Goal: Information Seeking & Learning: Learn about a topic

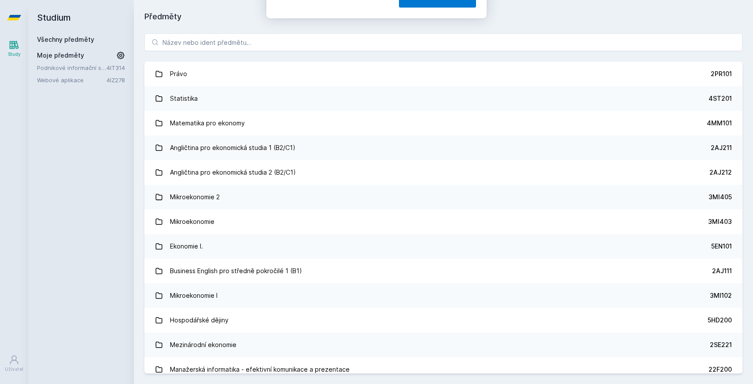
click at [383, 59] on button "Ne" at bounding box center [378, 57] width 32 height 22
click at [368, 51] on div "[PERSON_NAME] dostávat tipy ohledně studia, nových testů, hodnocení učitelů a p…" at bounding box center [376, 39] width 753 height 78
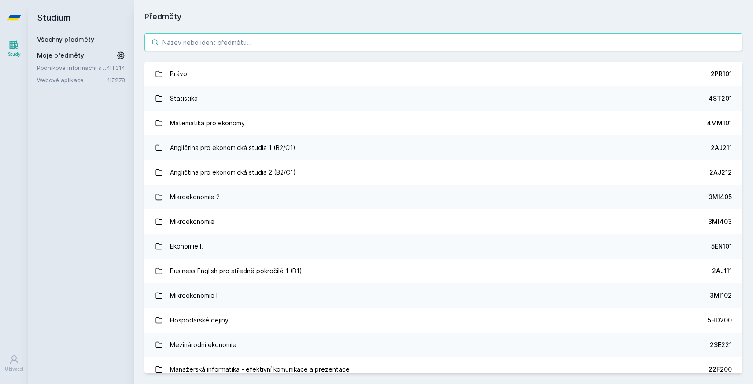
click at [357, 39] on input "search" at bounding box center [443, 42] width 598 height 18
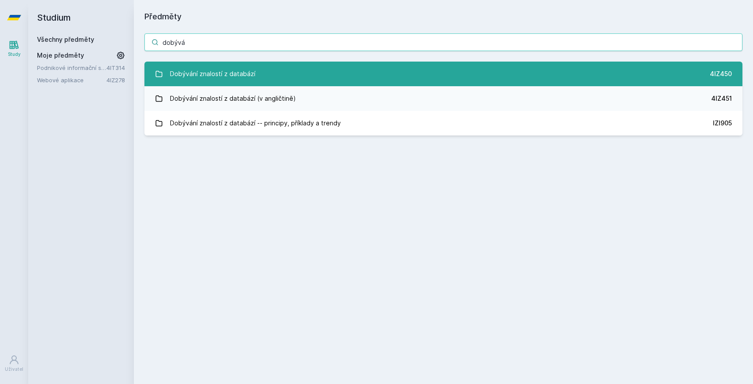
type input "dobývá"
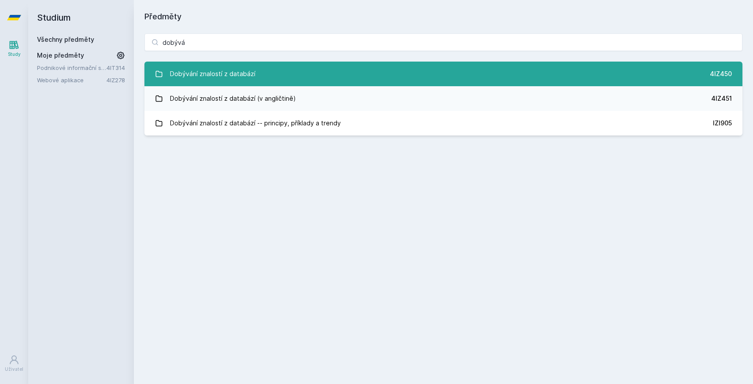
click at [371, 73] on link "Dobývání znalostí z databází 4IZ450" at bounding box center [443, 74] width 598 height 25
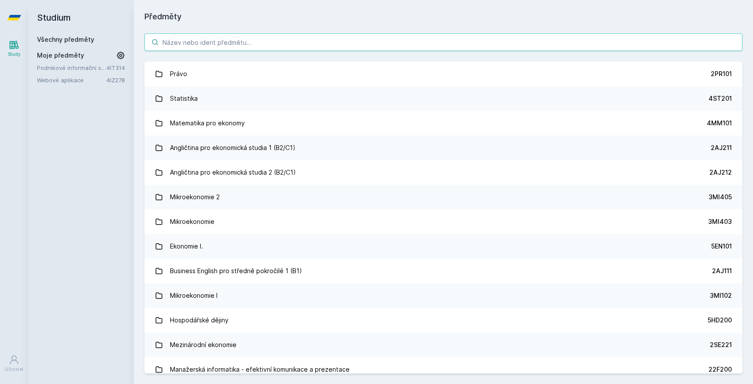
click at [245, 41] on input "search" at bounding box center [443, 42] width 598 height 18
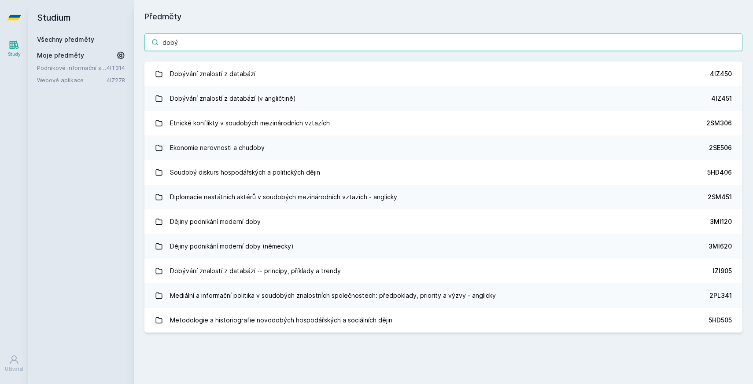
type input "doby"
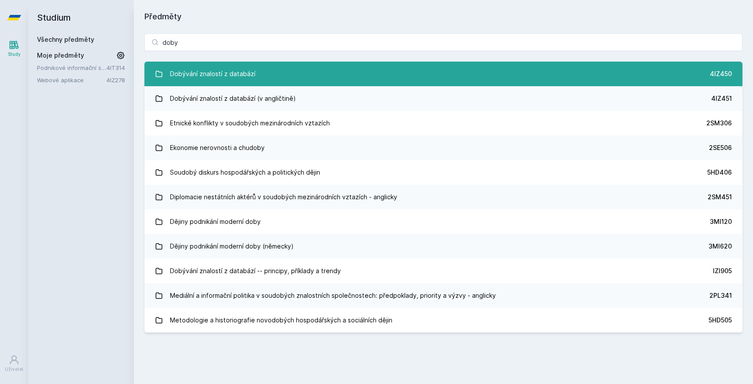
drag, startPoint x: 245, startPoint y: 41, endPoint x: 262, endPoint y: 80, distance: 42.6
click at [262, 80] on link "Dobývání znalostí z databází 4IZ450" at bounding box center [443, 74] width 598 height 25
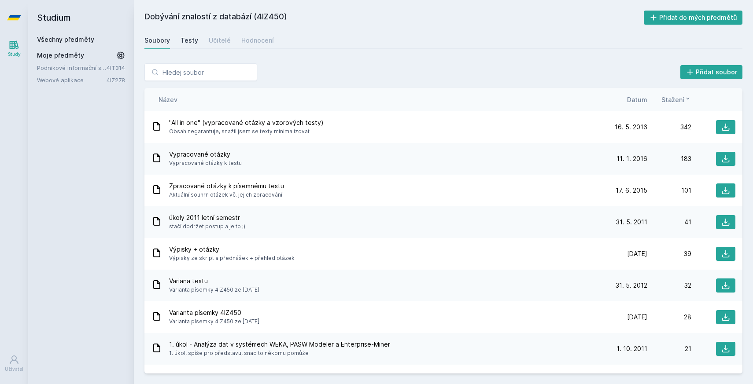
click at [188, 40] on div "Testy" at bounding box center [189, 40] width 18 height 9
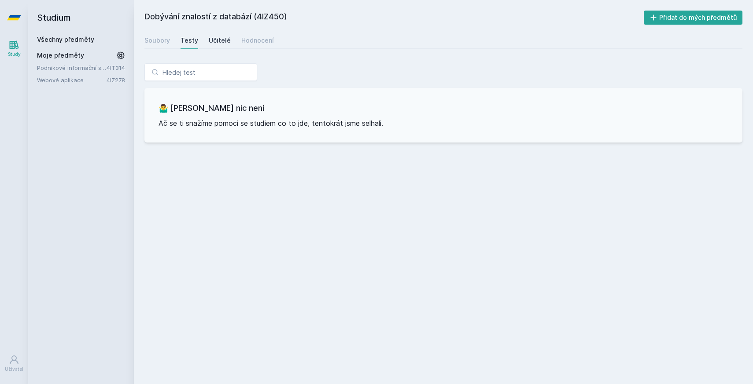
click at [210, 41] on div "Učitelé" at bounding box center [220, 40] width 22 height 9
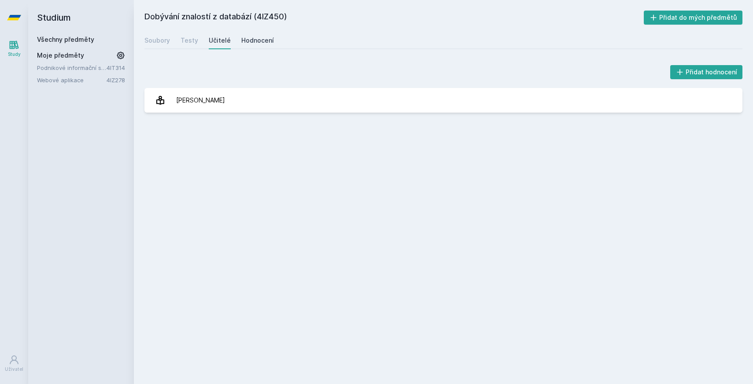
click at [249, 42] on div "Hodnocení" at bounding box center [257, 40] width 33 height 9
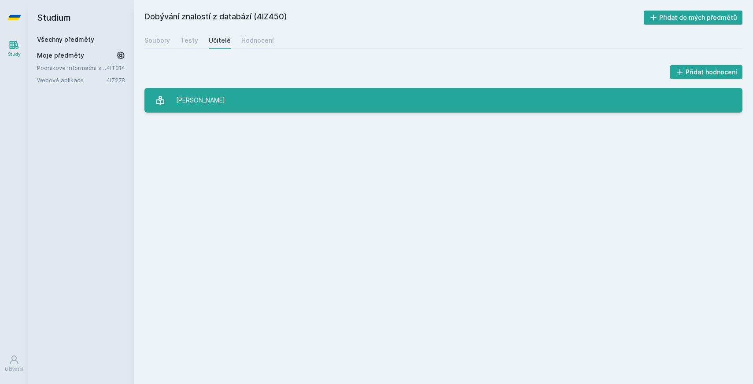
click at [239, 103] on link "[PERSON_NAME]" at bounding box center [443, 100] width 598 height 25
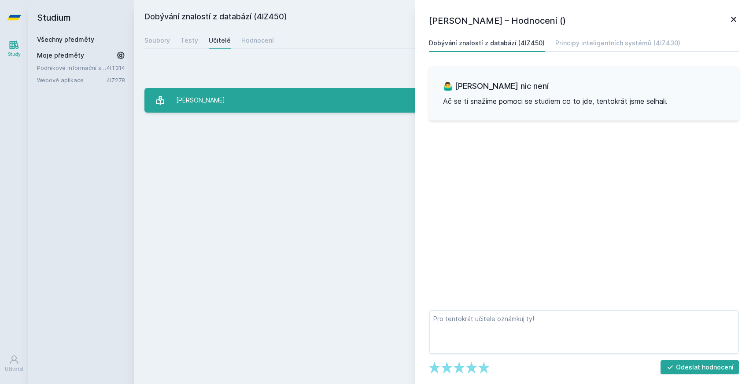
click at [239, 103] on link "[PERSON_NAME]" at bounding box center [443, 100] width 598 height 25
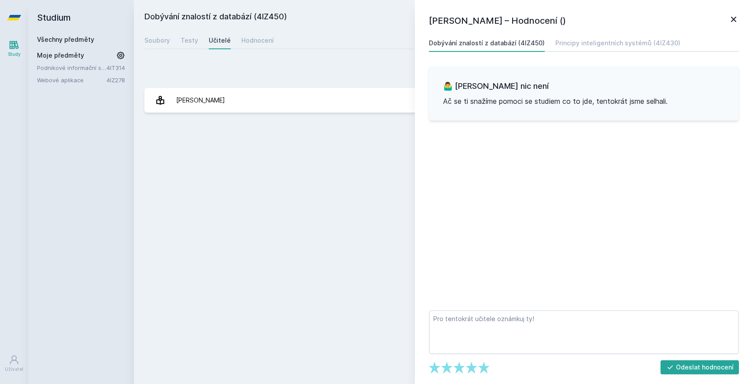
click at [740, 18] on div "[PERSON_NAME] – Hodnocení () Dobývání znalostí z databází (4IZ450) Principy int…" at bounding box center [584, 192] width 338 height 384
click at [729, 18] on icon at bounding box center [733, 19] width 11 height 11
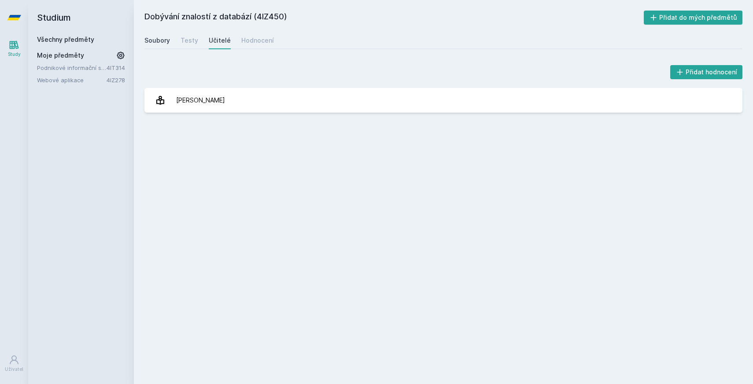
click at [166, 43] on div "Soubory" at bounding box center [157, 40] width 26 height 9
